Goal: Task Accomplishment & Management: Use online tool/utility

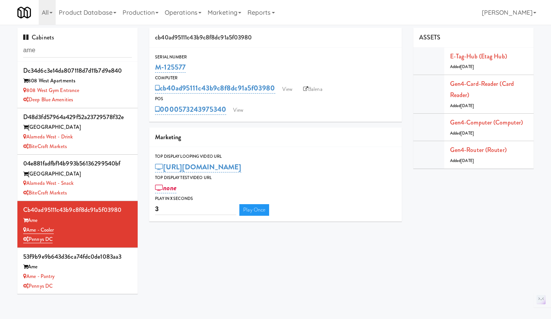
click at [81, 48] on input "ame" at bounding box center [77, 50] width 109 height 14
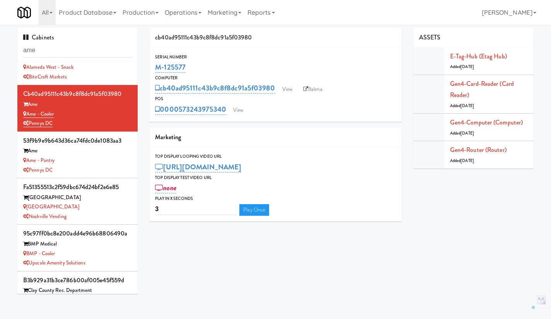
click at [81, 48] on input "ame" at bounding box center [77, 50] width 109 height 14
click at [71, 46] on input "ame" at bounding box center [77, 50] width 109 height 14
paste input "M-125594"
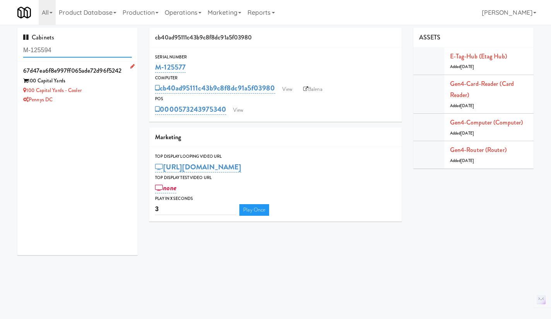
type input "M-125594"
click at [111, 87] on div "100 Capital Yards - Cooler" at bounding box center [77, 91] width 109 height 10
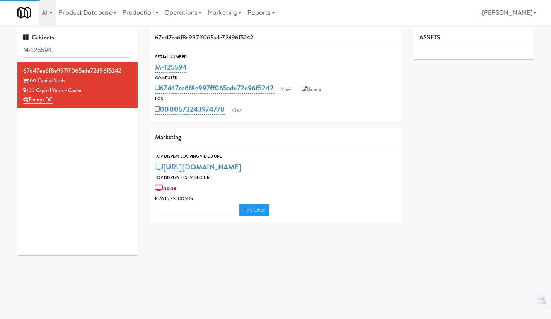
type input "3"
click at [241, 107] on link "View" at bounding box center [237, 110] width 18 height 12
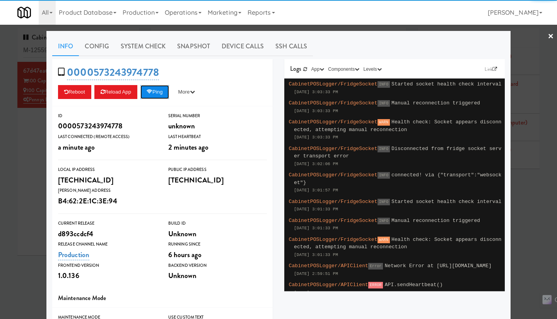
click at [152, 91] on icon at bounding box center [150, 91] width 6 height 5
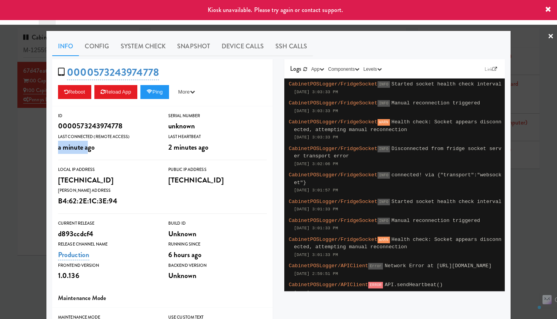
drag, startPoint x: 55, startPoint y: 147, endPoint x: 84, endPoint y: 149, distance: 29.1
click at [84, 149] on span "a minute ago" at bounding box center [76, 147] width 37 height 10
click at [152, 45] on link "System Check" at bounding box center [143, 46] width 57 height 19
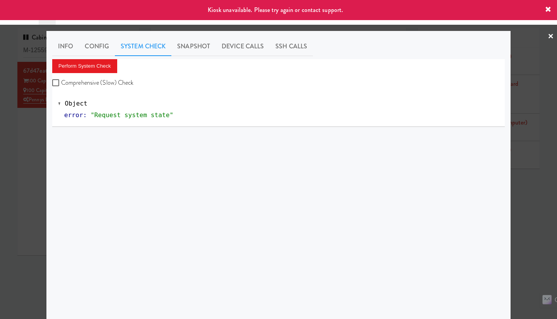
click at [38, 157] on div at bounding box center [278, 159] width 557 height 319
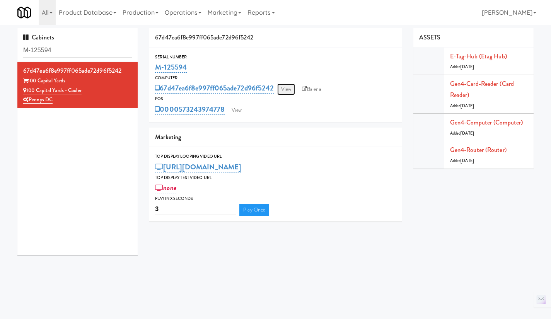
click at [291, 84] on link "View" at bounding box center [286, 90] width 18 height 12
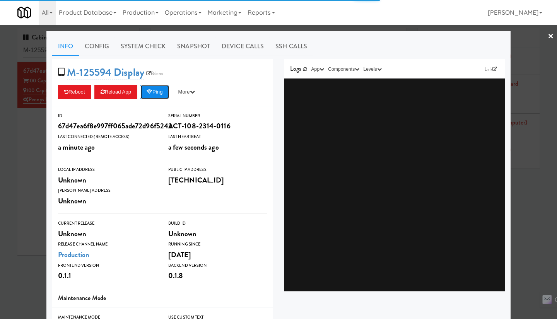
click at [147, 93] on icon at bounding box center [150, 91] width 6 height 5
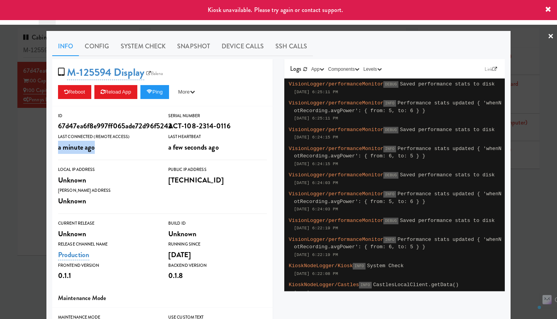
drag, startPoint x: 56, startPoint y: 147, endPoint x: 90, endPoint y: 154, distance: 35.0
click at [99, 150] on div "a minute ago" at bounding box center [107, 147] width 99 height 13
click at [21, 158] on div at bounding box center [278, 159] width 557 height 319
